Goal: Communication & Community: Share content

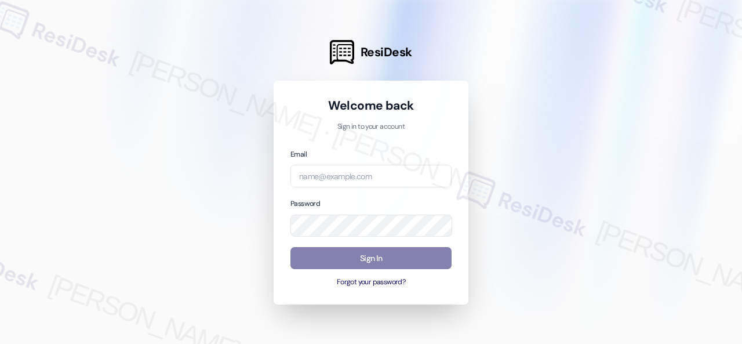
click at [344, 180] on input "email" at bounding box center [370, 176] width 161 height 23
type input "automated-surveys-birchstone_residential-resen.fifteen@birchstone_[DOMAIN_NAME]"
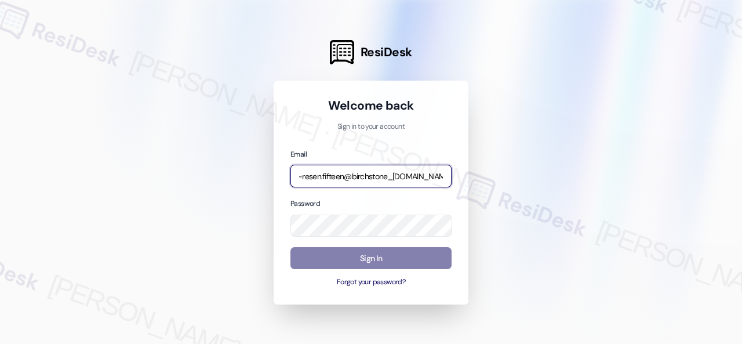
scroll to position [0, 0]
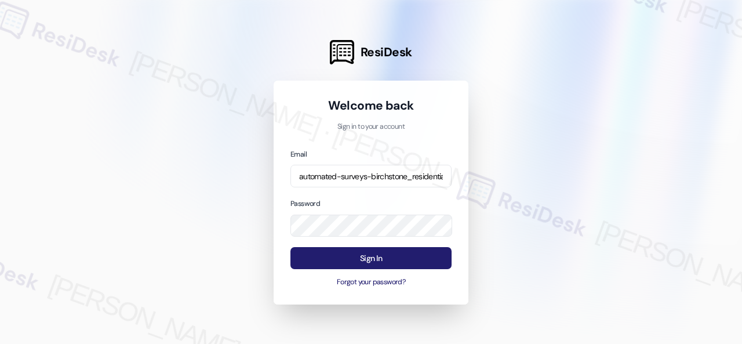
click at [330, 257] on button "Sign In" at bounding box center [370, 258] width 161 height 23
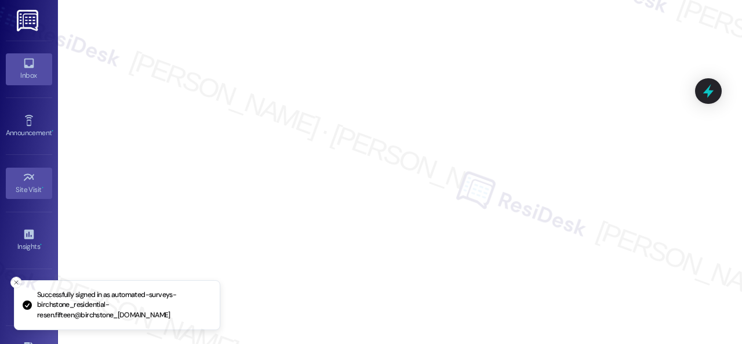
click at [24, 70] on div "Inbox" at bounding box center [29, 76] width 58 height 12
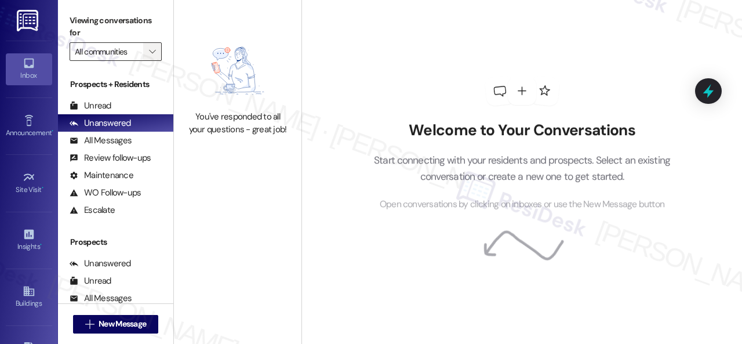
click at [155, 54] on icon "" at bounding box center [152, 51] width 6 height 9
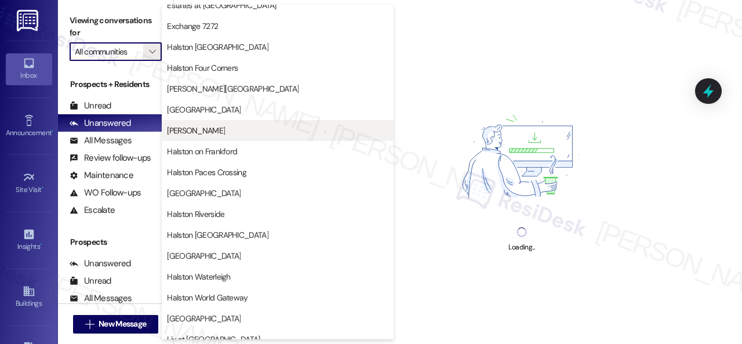
scroll to position [348, 0]
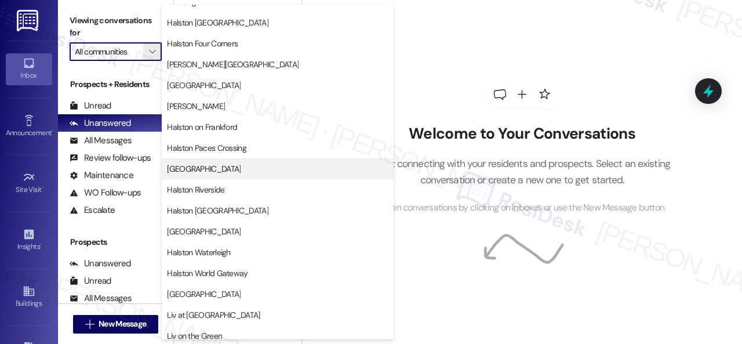
click at [201, 166] on span "[GEOGRAPHIC_DATA]" at bounding box center [204, 169] width 74 height 12
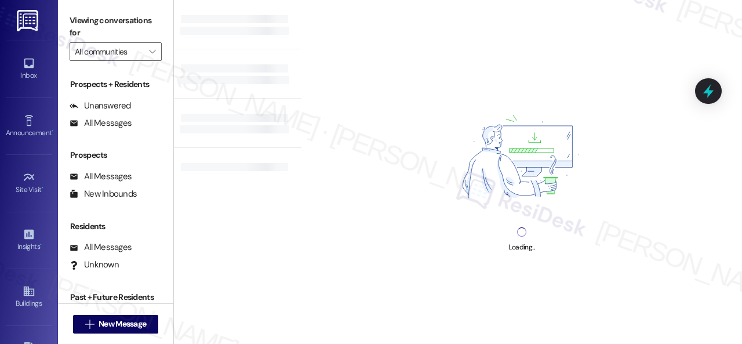
type input "[GEOGRAPHIC_DATA]"
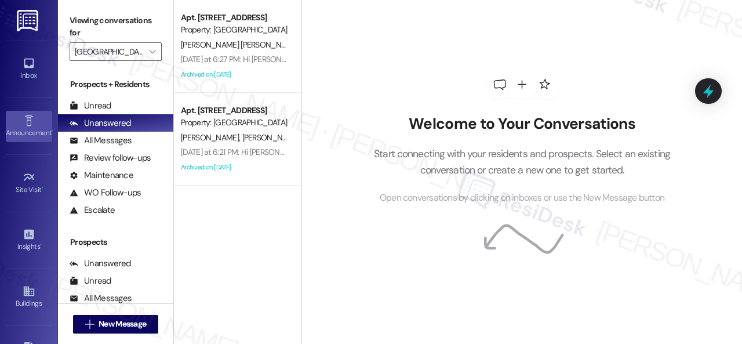
click at [28, 122] on icon at bounding box center [29, 120] width 13 height 13
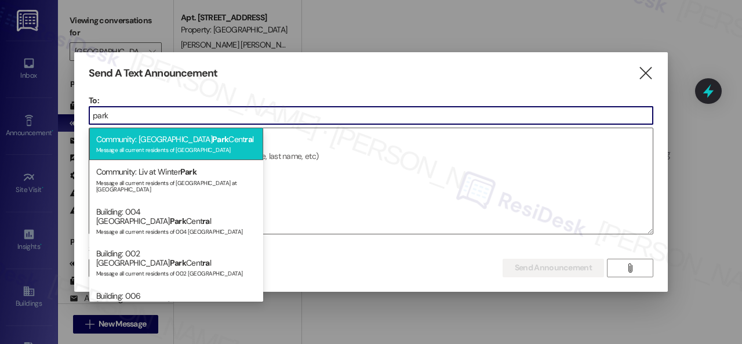
type input "park"
click at [142, 146] on div "Message all current residents of [GEOGRAPHIC_DATA]" at bounding box center [176, 149] width 160 height 10
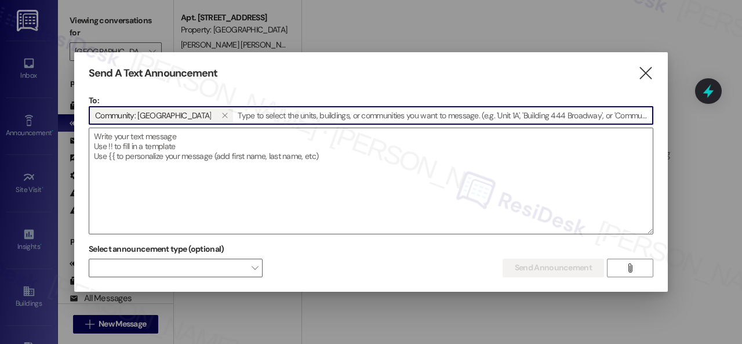
click at [142, 146] on textarea at bounding box center [371, 181] width 564 height 106
paste textarea "Hi {{first_name}}, [PERSON_NAME] Fresh Food Truck will be at the Office [DATE],…"
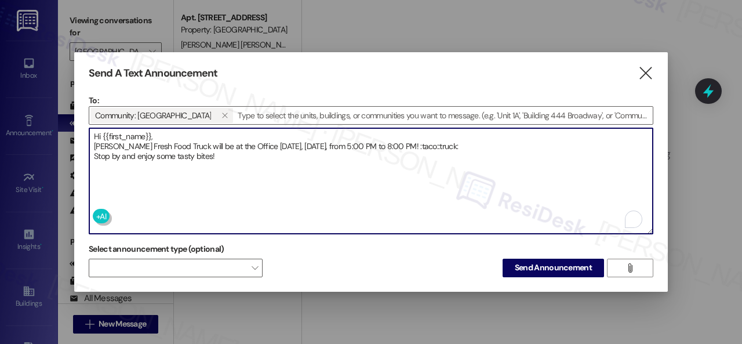
click at [165, 133] on textarea "Hi {{first_name}}, [PERSON_NAME] Fresh Food Truck will be at the Office [DATE],…" at bounding box center [371, 181] width 564 height 106
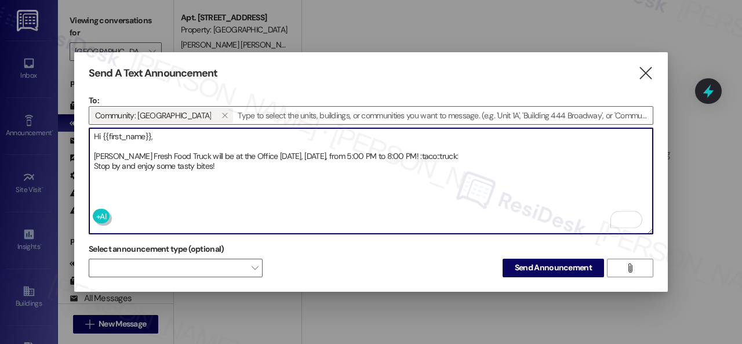
click at [464, 154] on textarea "Hi {{first_name}}, [PERSON_NAME] Fresh Food Truck will be at the Office [DATE],…" at bounding box center [371, 181] width 564 height 106
drag, startPoint x: 405, startPoint y: 149, endPoint x: 450, endPoint y: 149, distance: 45.8
click at [450, 149] on textarea "Hi {{first_name}}, [PERSON_NAME] Fresh Food Truck will be at the Office [DATE],…" at bounding box center [371, 181] width 564 height 106
type textarea "Hi {{first_name}}, [PERSON_NAME] Fresh Food Truck will be at the Office [DATE],…"
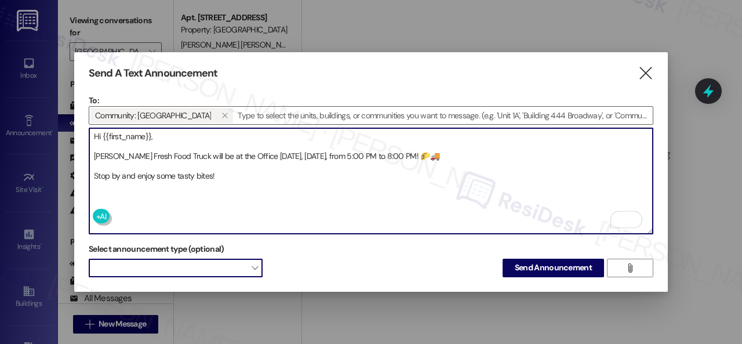
click at [219, 269] on span at bounding box center [176, 268] width 174 height 19
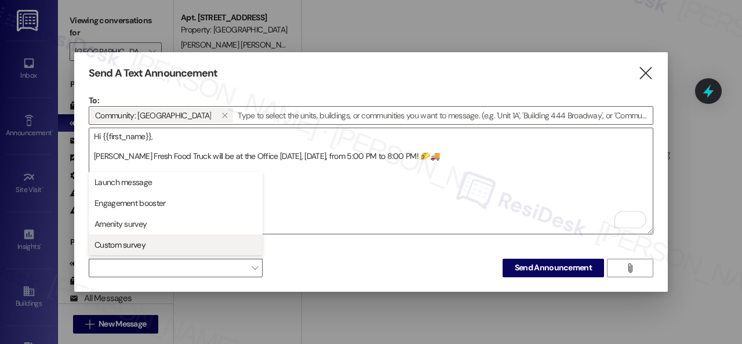
click at [115, 245] on span "Custom survey" at bounding box center [120, 245] width 51 height 12
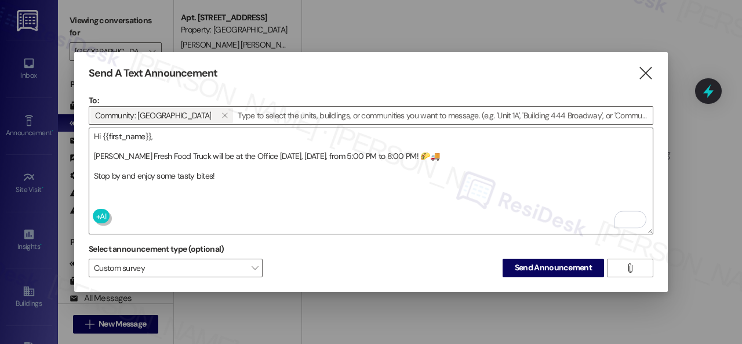
click at [347, 206] on textarea "Hi {{first_name}}, [PERSON_NAME] Fresh Food Truck will be at the Office [DATE],…" at bounding box center [371, 181] width 564 height 106
click at [532, 268] on span "Send Announcement" at bounding box center [553, 267] width 77 height 12
